Goal: Information Seeking & Learning: Learn about a topic

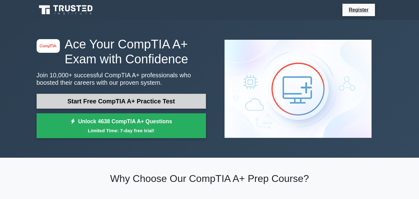
click at [150, 100] on link "Start Free CompTIA A+ Practice Test" at bounding box center [122, 101] width 170 height 15
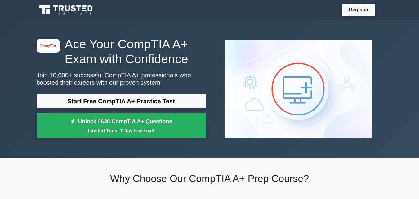
drag, startPoint x: 21, startPoint y: 0, endPoint x: 45, endPoint y: 38, distance: 44.9
click at [46, 45] on icon "image/svg+xml" at bounding box center [48, 46] width 17 height 4
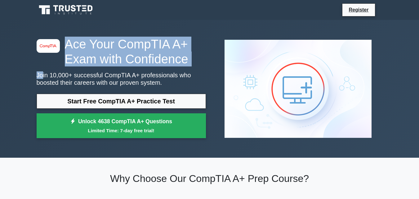
drag, startPoint x: 15, startPoint y: 13, endPoint x: 51, endPoint y: 84, distance: 79.7
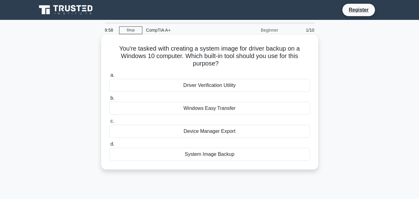
click at [222, 88] on div "Driver Verification Utility" at bounding box center [209, 85] width 201 height 13
click at [109, 77] on input "a. Driver Verification Utility" at bounding box center [109, 75] width 0 height 4
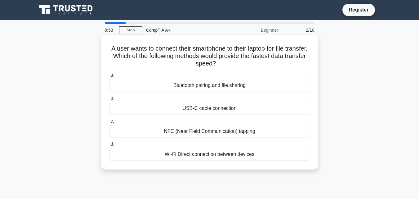
drag, startPoint x: 206, startPoint y: 85, endPoint x: 206, endPoint y: 106, distance: 21.4
click at [206, 106] on div "a. Bluetooth pairing and file sharing b. USB-C cable connection c. d." at bounding box center [210, 116] width 209 height 92
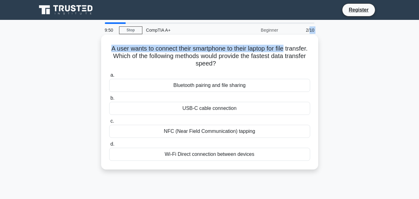
drag, startPoint x: 311, startPoint y: 30, endPoint x: 293, endPoint y: 39, distance: 19.7
click at [297, 39] on div "9:50 Stop CompTIA A+ Beginner 2/10 A user wants to connect their smartphone to …" at bounding box center [210, 177] width 354 height 310
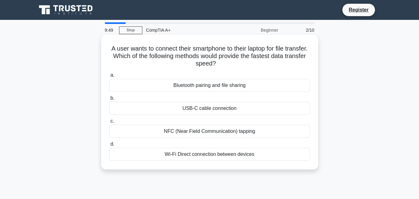
click at [253, 80] on div "Bluetooth pairing and file sharing" at bounding box center [209, 85] width 201 height 13
click at [109, 77] on input "a. Bluetooth pairing and file sharing" at bounding box center [109, 75] width 0 height 4
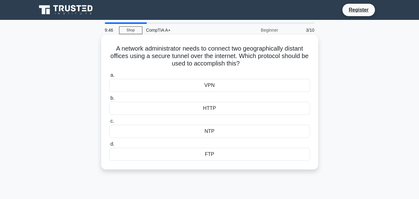
click at [246, 114] on div "HTTP" at bounding box center [209, 108] width 201 height 13
click at [109, 100] on input "b. HTTP" at bounding box center [109, 98] width 0 height 4
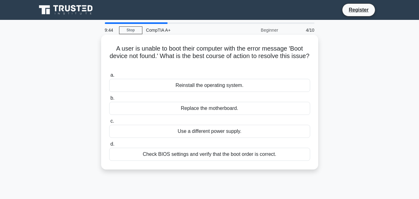
click at [233, 82] on div "Reinstall the operating system." at bounding box center [209, 85] width 201 height 13
click at [109, 77] on input "a. Reinstall the operating system." at bounding box center [109, 75] width 0 height 4
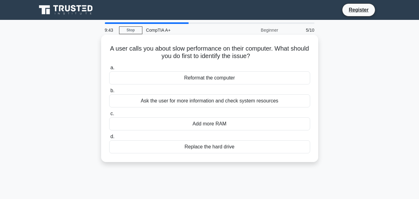
click at [234, 103] on div "Ask the user for more information and check system resources" at bounding box center [209, 100] width 201 height 13
click at [109, 93] on input "b. Ask the user for more information and check system resources" at bounding box center [109, 91] width 0 height 4
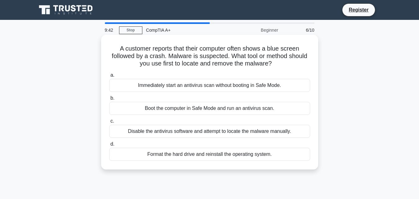
drag, startPoint x: 234, startPoint y: 123, endPoint x: 235, endPoint y: 126, distance: 3.5
click at [235, 126] on label "c. Disable the antivirus software and attempt to locate the malware manually." at bounding box center [209, 127] width 201 height 20
click at [236, 130] on div "Disable the antivirus software and attempt to locate the malware manually." at bounding box center [209, 131] width 201 height 13
click at [109, 123] on input "c. Disable the antivirus software and attempt to locate the malware manually." at bounding box center [109, 121] width 0 height 4
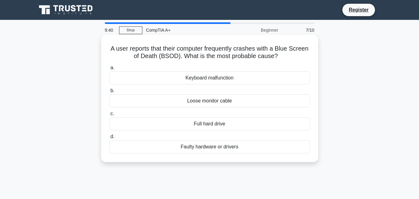
drag, startPoint x: 234, startPoint y: 158, endPoint x: 234, endPoint y: 152, distance: 6.2
click at [234, 152] on div "Faulty hardware or drivers" at bounding box center [209, 146] width 201 height 13
drag, startPoint x: 233, startPoint y: 151, endPoint x: 237, endPoint y: 143, distance: 8.4
click at [237, 150] on div "Faulty hardware or drivers" at bounding box center [209, 146] width 201 height 13
click at [259, 146] on div "Faulty hardware or drivers" at bounding box center [209, 146] width 201 height 13
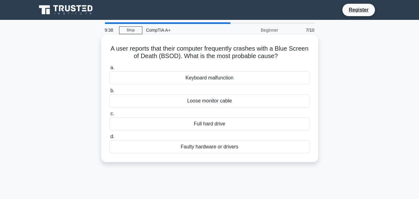
click at [109, 139] on input "d. Faulty hardware or drivers" at bounding box center [109, 137] width 0 height 4
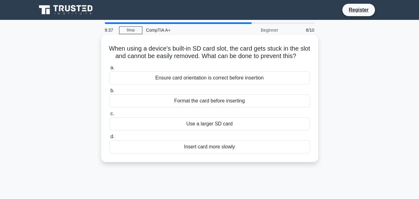
drag, startPoint x: 244, startPoint y: 122, endPoint x: 242, endPoint y: 129, distance: 8.0
click at [242, 129] on label "c. Use a larger SD card" at bounding box center [209, 120] width 201 height 20
click at [242, 130] on div "Use a larger SD card" at bounding box center [209, 123] width 201 height 13
click at [109, 116] on input "c. Use a larger SD card" at bounding box center [109, 114] width 0 height 4
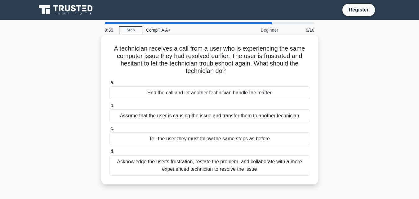
click at [251, 89] on div "End the call and let another technician handle the matter" at bounding box center [209, 92] width 201 height 13
click at [109, 85] on input "a. End the call and let another technician handle the matter" at bounding box center [109, 83] width 0 height 4
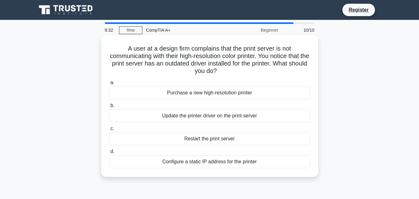
click at [245, 118] on div "Update the printer driver on the print server" at bounding box center [209, 115] width 201 height 13
click at [109, 108] on input "b. Update the printer driver on the print server" at bounding box center [109, 106] width 0 height 4
